Goal: Use online tool/utility: Use online tool/utility

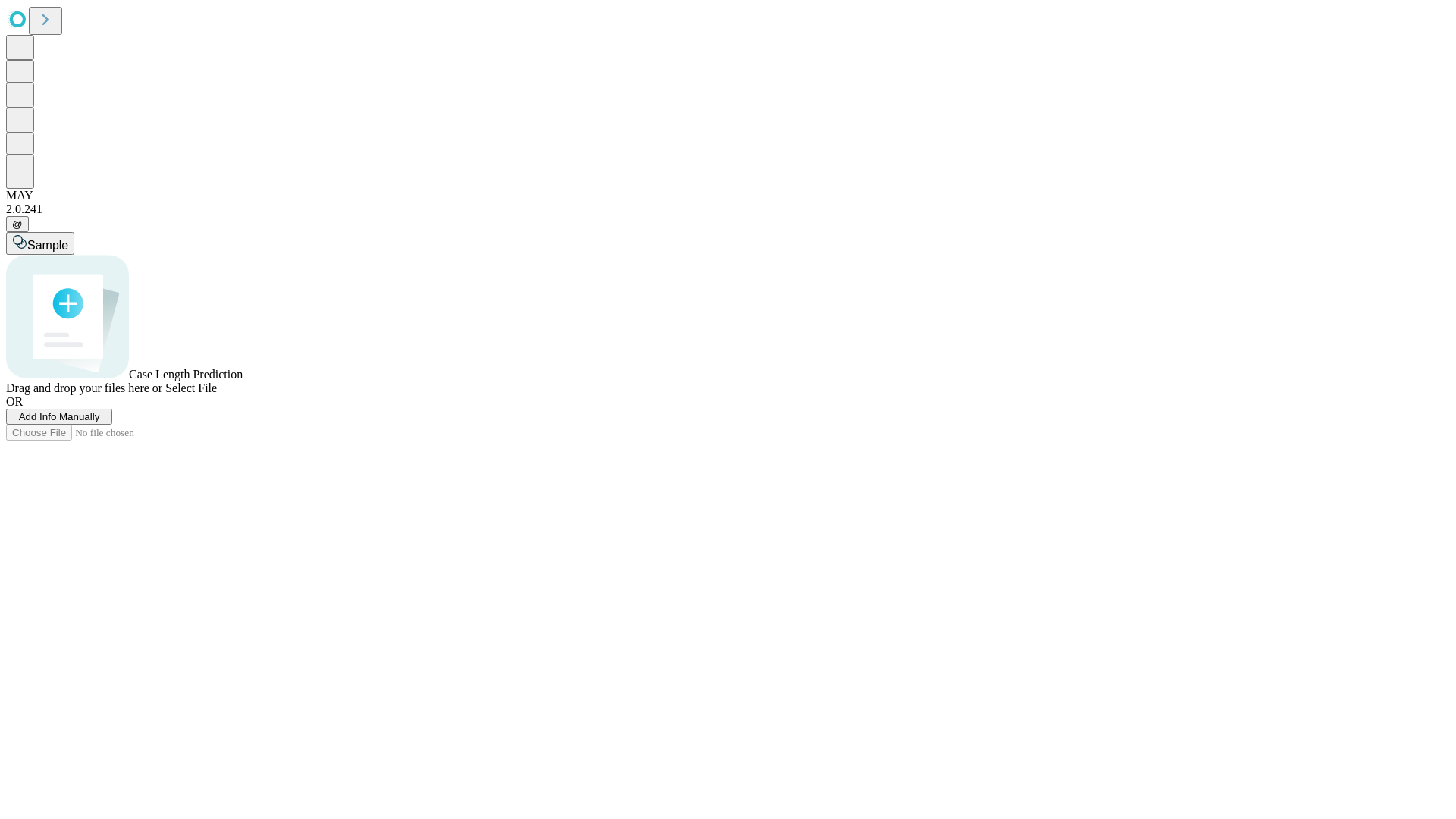
click at [217, 395] on span "Select File" at bounding box center [190, 388] width 51 height 13
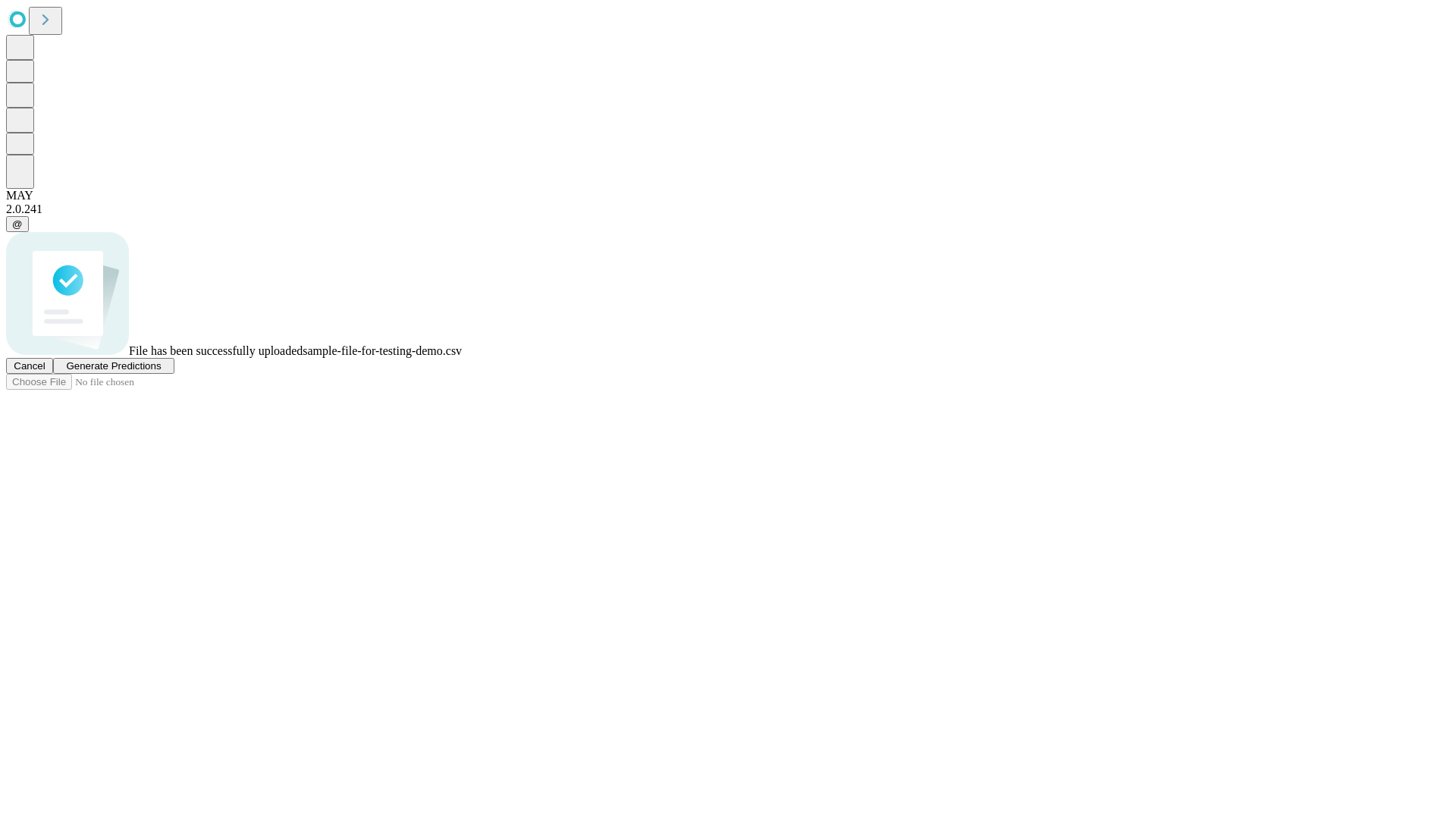
click at [161, 372] on span "Generate Predictions" at bounding box center [113, 366] width 95 height 11
